Goal: Task Accomplishment & Management: Complete application form

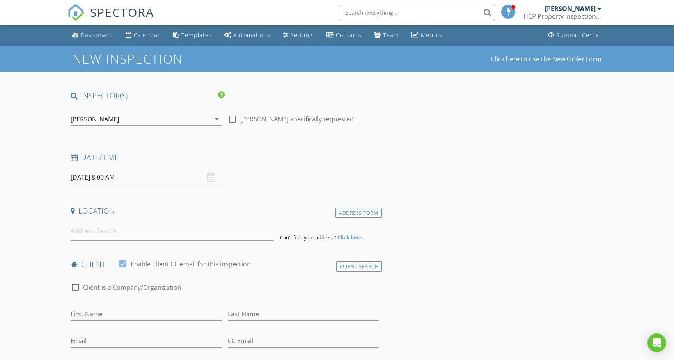
click at [185, 116] on div "[PERSON_NAME]" at bounding box center [141, 119] width 140 height 12
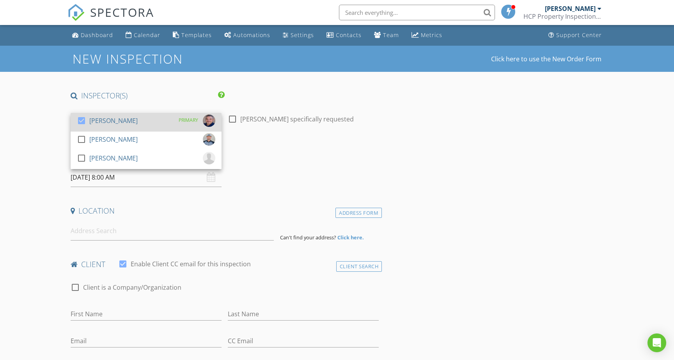
click at [79, 119] on div at bounding box center [81, 120] width 13 height 13
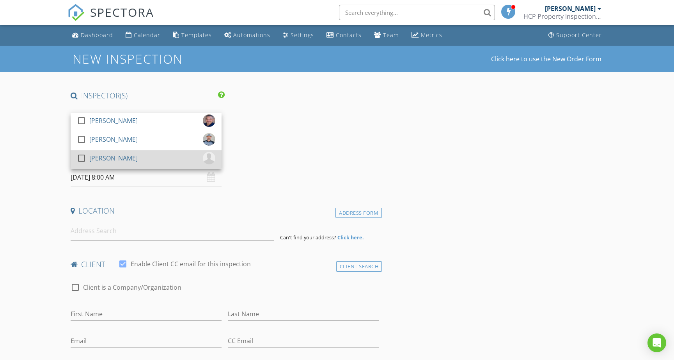
click at [83, 163] on div at bounding box center [83, 165] width 12 height 5
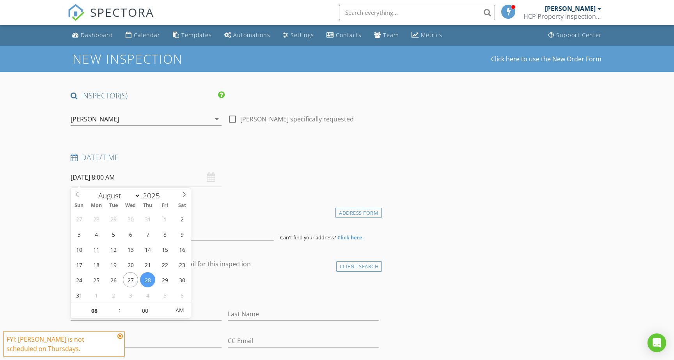
click at [112, 176] on input "08/28/2025 8:00 AM" at bounding box center [146, 177] width 151 height 19
type input "09"
type input "08/28/2025 9:00 AM"
click at [114, 305] on span at bounding box center [115, 307] width 5 height 8
type input "10"
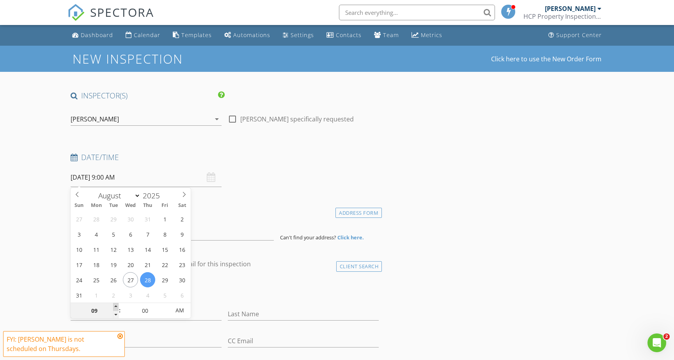
type input "08/28/2025 10:00 AM"
click at [114, 305] on span at bounding box center [115, 307] width 5 height 8
type input "11"
type input "08/28/2025 11:00 AM"
click at [114, 305] on span at bounding box center [115, 307] width 5 height 8
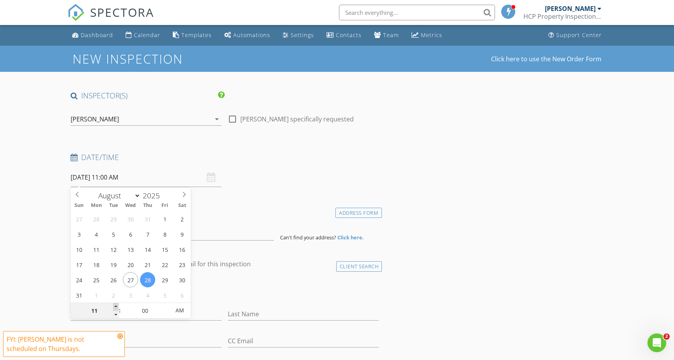
type input "12"
type input "08/28/2025 12:00 PM"
click at [114, 305] on span at bounding box center [115, 307] width 5 height 8
type input "01"
type input "[DATE] 1:00 PM"
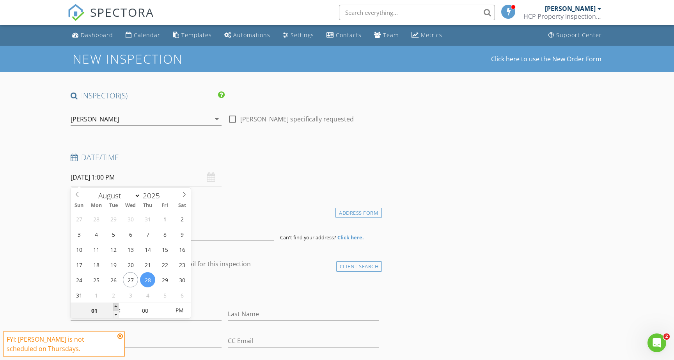
click at [114, 305] on span at bounding box center [115, 307] width 5 height 8
type input "02"
type input "[DATE] 2:00 PM"
click at [114, 305] on span at bounding box center [115, 307] width 5 height 8
type input "01"
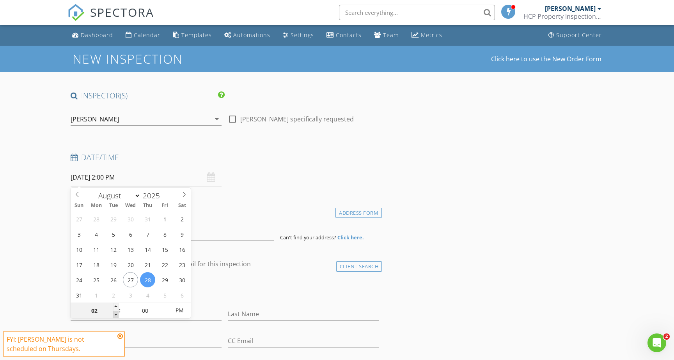
type input "[DATE] 1:00 PM"
click at [117, 315] on span at bounding box center [115, 315] width 5 height 8
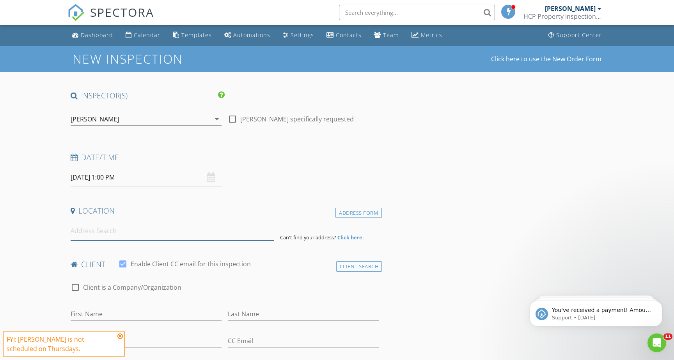
click at [93, 222] on input at bounding box center [173, 230] width 204 height 19
paste input "891 W PALO BREA DR, Litchfield Park, AZ 85340"
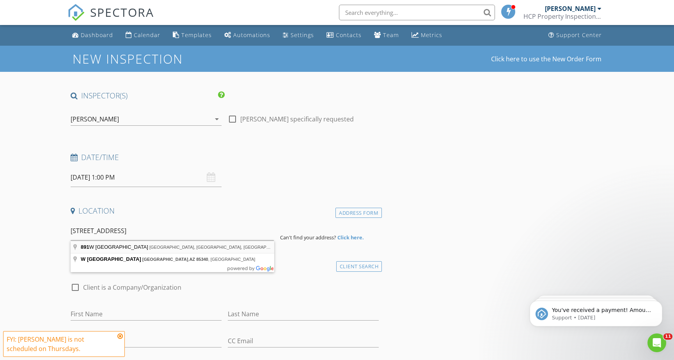
type input "891 W Palo Brea, Litchfield Park, AZ, USA"
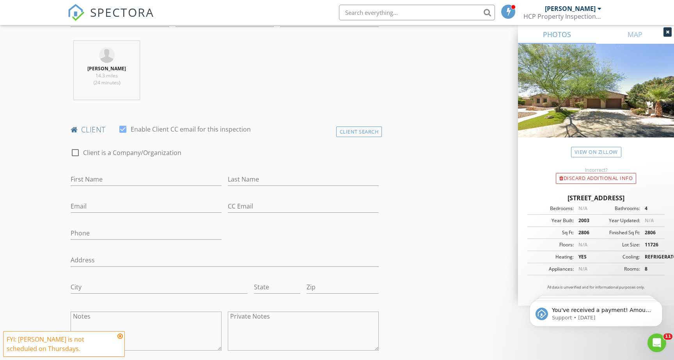
scroll to position [302, 0]
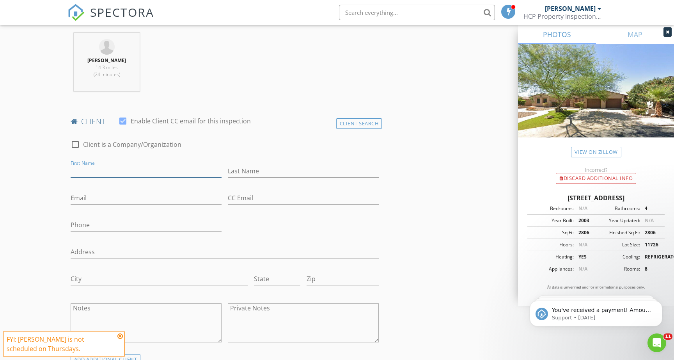
click at [164, 176] on input "First Name" at bounding box center [146, 171] width 151 height 13
paste input "[PERSON_NAME]"
drag, startPoint x: 92, startPoint y: 171, endPoint x: 118, endPoint y: 171, distance: 25.8
click at [121, 171] on input "[PERSON_NAME]" at bounding box center [146, 171] width 151 height 13
type input "[PERSON_NAME]"
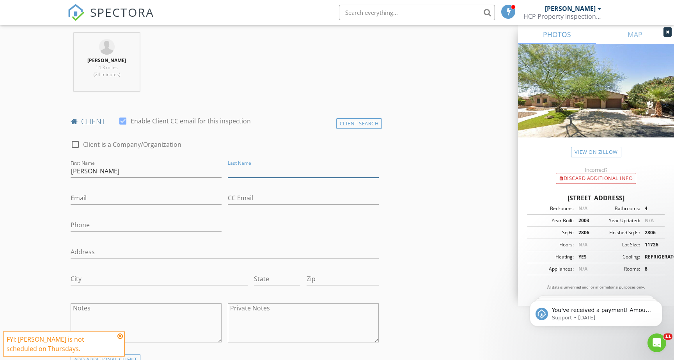
click at [245, 169] on input "Last Name" at bounding box center [303, 171] width 151 height 13
paste input "Deter"
type input "Deter"
click at [168, 195] on input "Email" at bounding box center [146, 198] width 151 height 13
paste input "[EMAIL_ADDRESS][DOMAIN_NAME]"
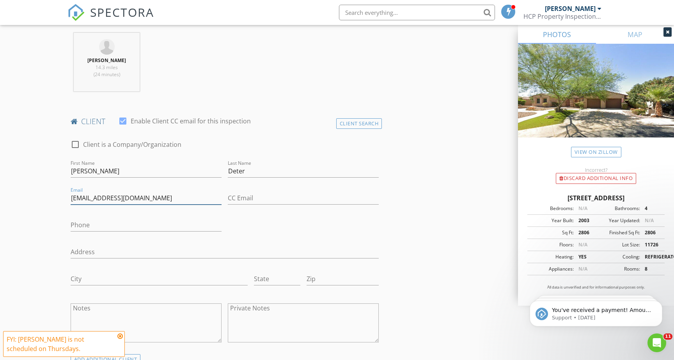
type input "[EMAIL_ADDRESS][DOMAIN_NAME]"
click at [168, 219] on input "Phone" at bounding box center [146, 225] width 151 height 13
paste input "[PHONE_NUMBER]"
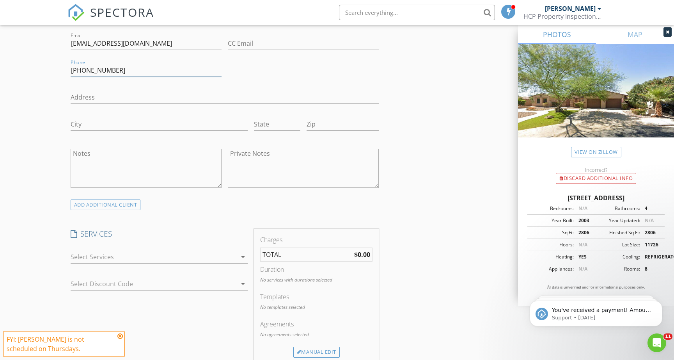
scroll to position [485, 0]
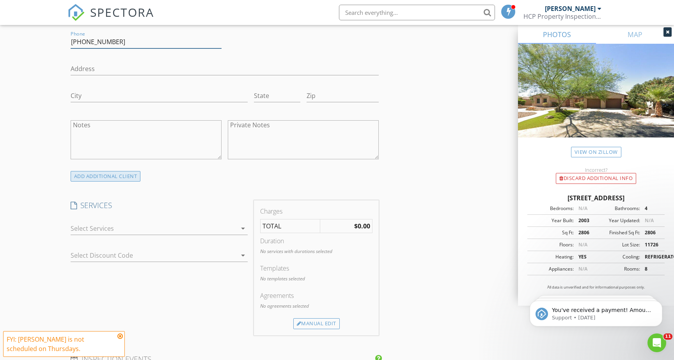
type input "[PHONE_NUMBER]"
click at [119, 177] on div "ADD ADDITIONAL client" at bounding box center [106, 176] width 70 height 11
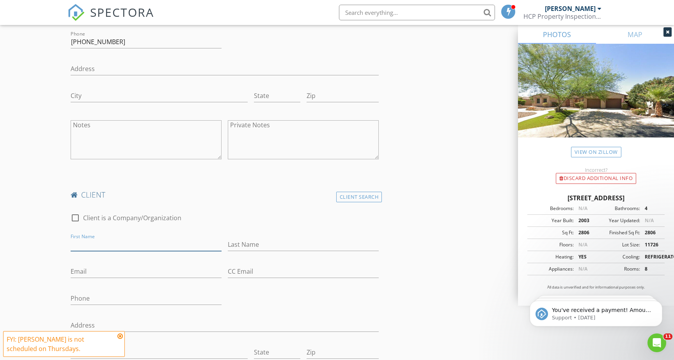
click at [116, 247] on input "First Name" at bounding box center [146, 244] width 151 height 13
paste input "[PERSON_NAME]"
drag, startPoint x: 91, startPoint y: 244, endPoint x: 131, endPoint y: 245, distance: 40.2
click at [131, 245] on input "[PERSON_NAME]" at bounding box center [146, 244] width 151 height 13
type input "[PERSON_NAME]"
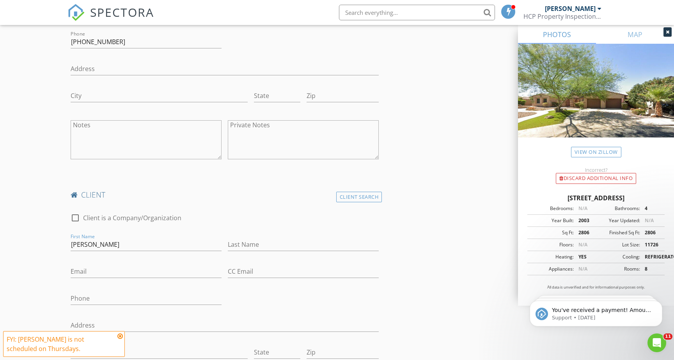
click at [240, 238] on div "Last Name" at bounding box center [303, 245] width 151 height 25
click at [238, 248] on input "Last Name" at bounding box center [303, 244] width 151 height 13
paste input "[PERSON_NAME]"
type input "[PERSON_NAME]"
click at [134, 267] on input "Email" at bounding box center [146, 271] width 151 height 13
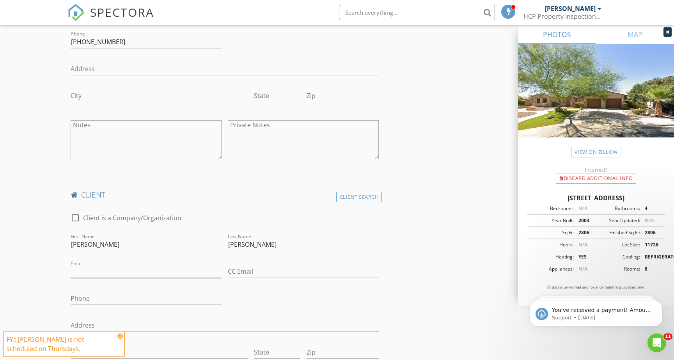
paste input "[EMAIL_ADDRESS][DOMAIN_NAME]"
type input "[EMAIL_ADDRESS][DOMAIN_NAME]"
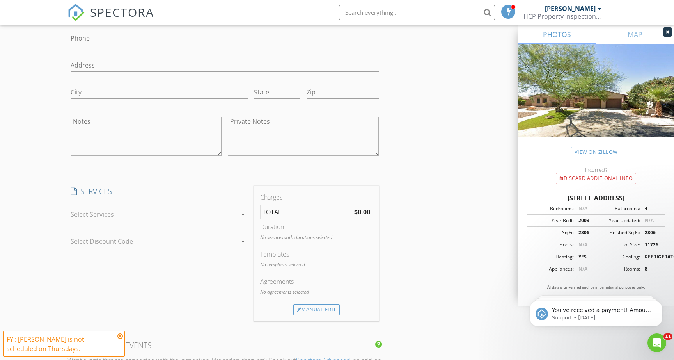
scroll to position [752, 0]
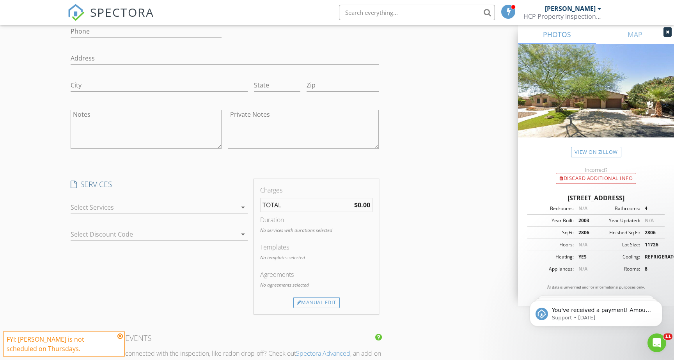
click at [100, 208] on div at bounding box center [154, 207] width 166 height 12
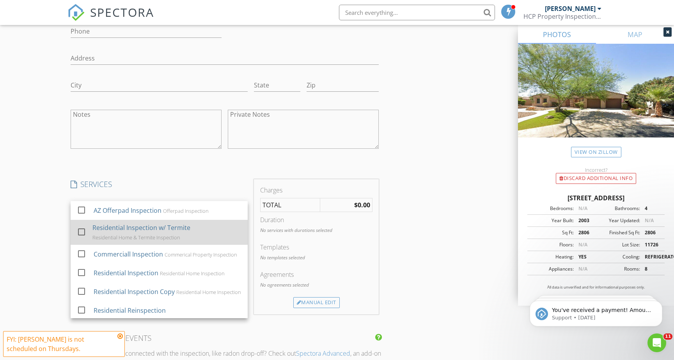
click at [79, 229] on div at bounding box center [81, 231] width 13 height 13
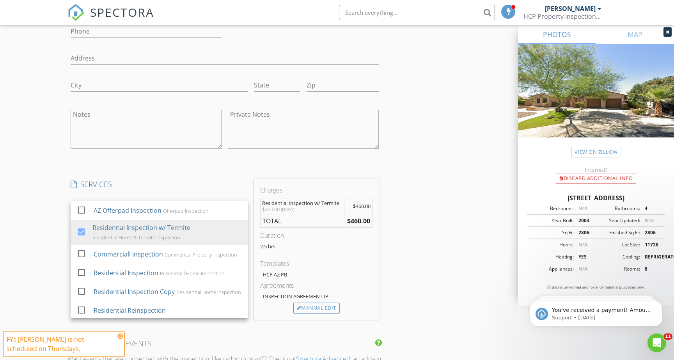
click at [50, 212] on div "New Inspection Click here to use the New Order Form INSPECTOR(S) check_box_outl…" at bounding box center [337, 131] width 674 height 1676
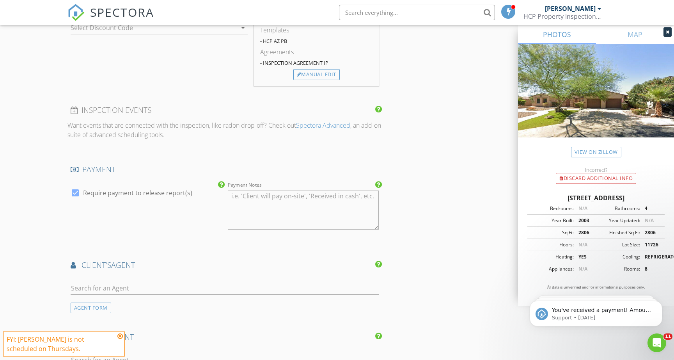
scroll to position [1003, 0]
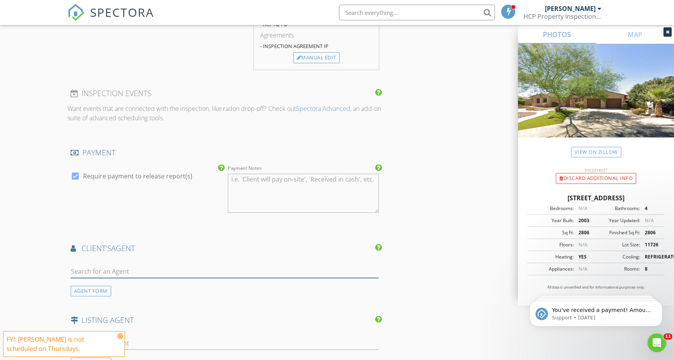
click at [123, 269] on input "text" at bounding box center [225, 271] width 308 height 13
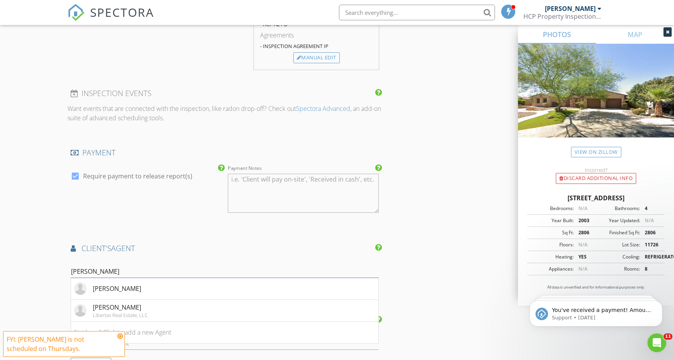
type input "[PERSON_NAME]"
click at [122, 290] on div "[PERSON_NAME]" at bounding box center [117, 288] width 48 height 9
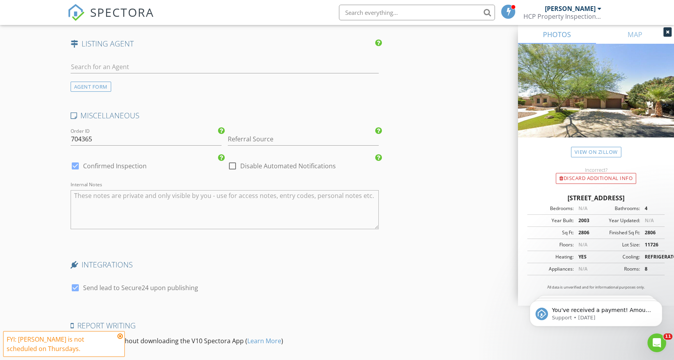
scroll to position [1593, 0]
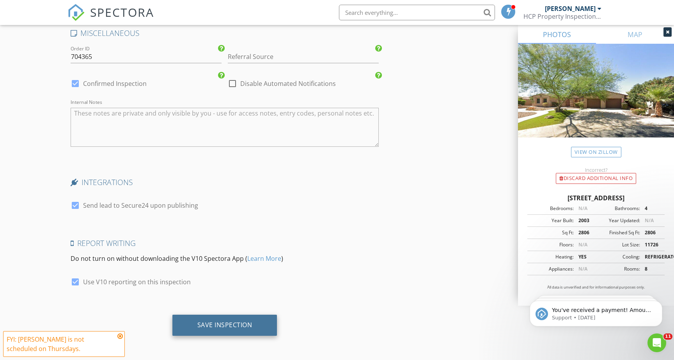
click at [251, 324] on div "Save Inspection" at bounding box center [224, 325] width 55 height 8
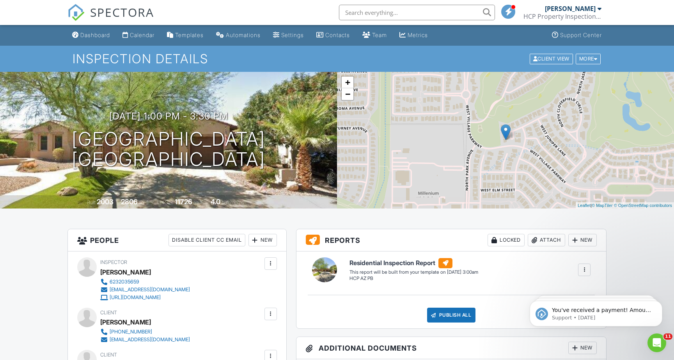
click at [139, 11] on span "SPECTORA" at bounding box center [122, 12] width 64 height 16
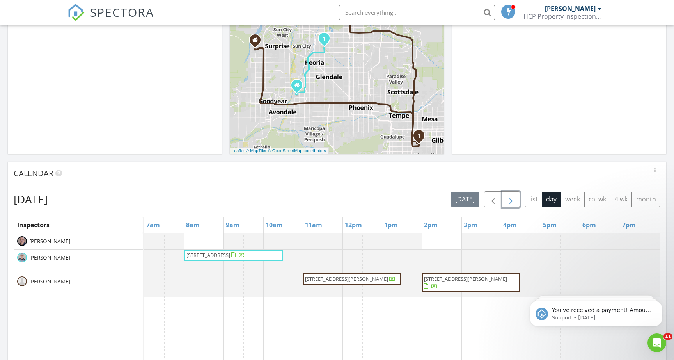
click at [508, 200] on span "button" at bounding box center [511, 199] width 9 height 9
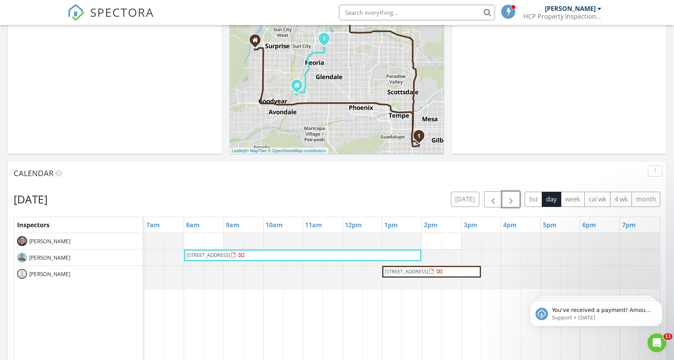
click at [508, 200] on span "button" at bounding box center [511, 199] width 9 height 9
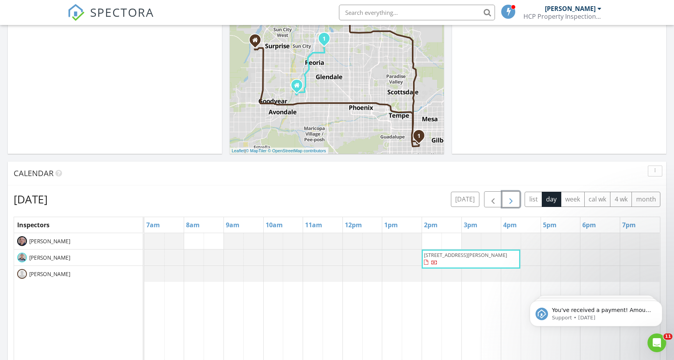
click at [507, 201] on span "button" at bounding box center [511, 199] width 9 height 9
